Goal: Information Seeking & Learning: Find specific fact

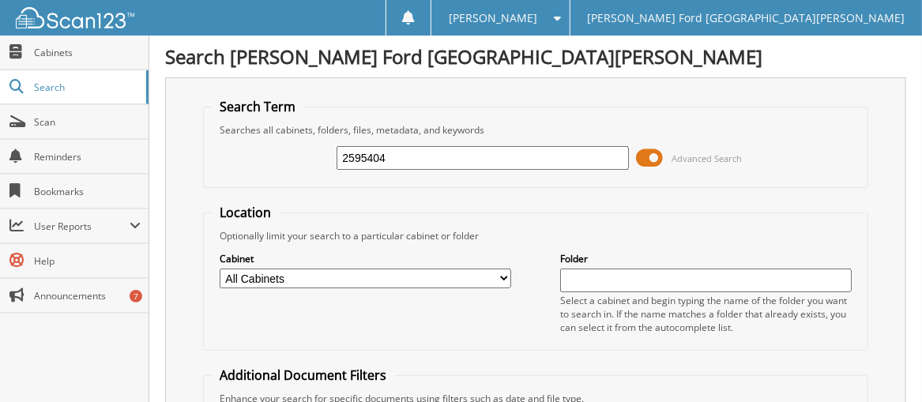
type input "2595404"
click at [412, 152] on input "2595404" at bounding box center [483, 158] width 292 height 24
type input "2594504"
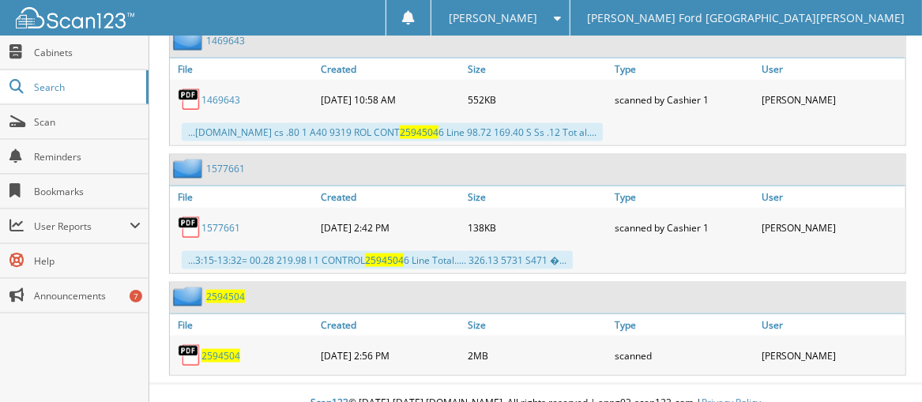
scroll to position [811, 0]
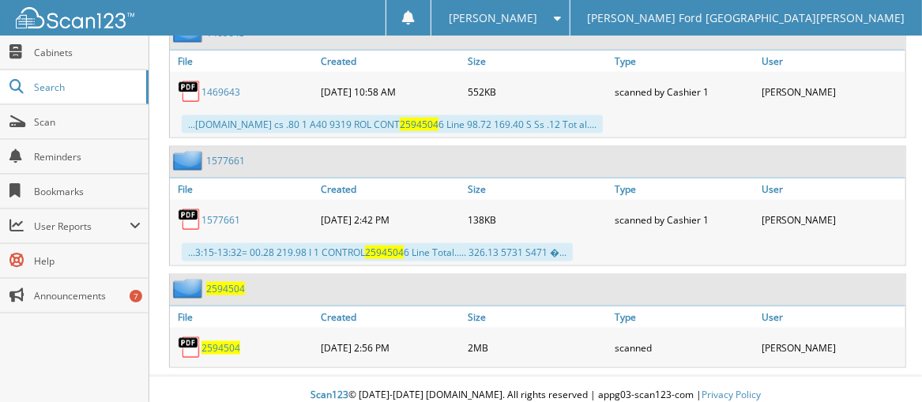
click at [228, 341] on span "2594504" at bounding box center [220, 347] width 39 height 13
